Goal: Transaction & Acquisition: Purchase product/service

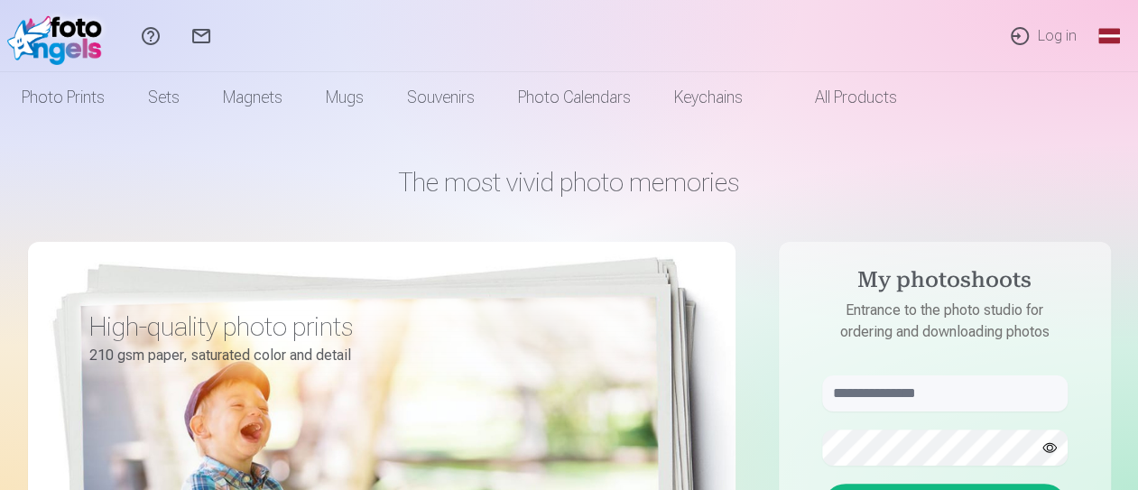
click at [620, 35] on div "Help Center Contact us Log in Global Latvian (lv) Lithuanian (lt) [DEMOGRAPHIC_…" at bounding box center [569, 36] width 1138 height 72
click at [1045, 33] on font "Log in" at bounding box center [1057, 35] width 39 height 17
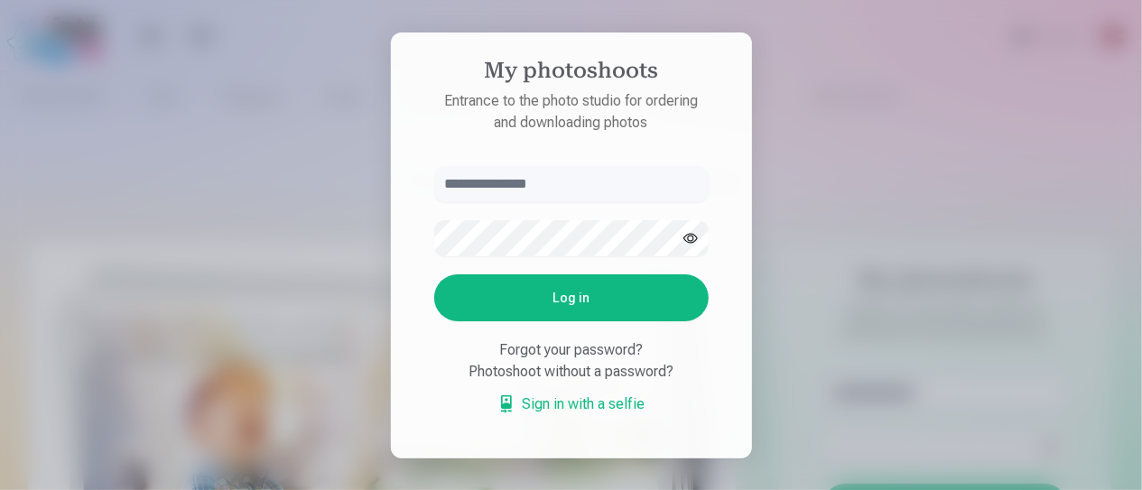
click at [520, 191] on input "text" at bounding box center [571, 184] width 274 height 36
click at [570, 186] on input "text" at bounding box center [571, 184] width 274 height 36
type input "**********"
click at [541, 291] on button "Log in" at bounding box center [571, 297] width 274 height 47
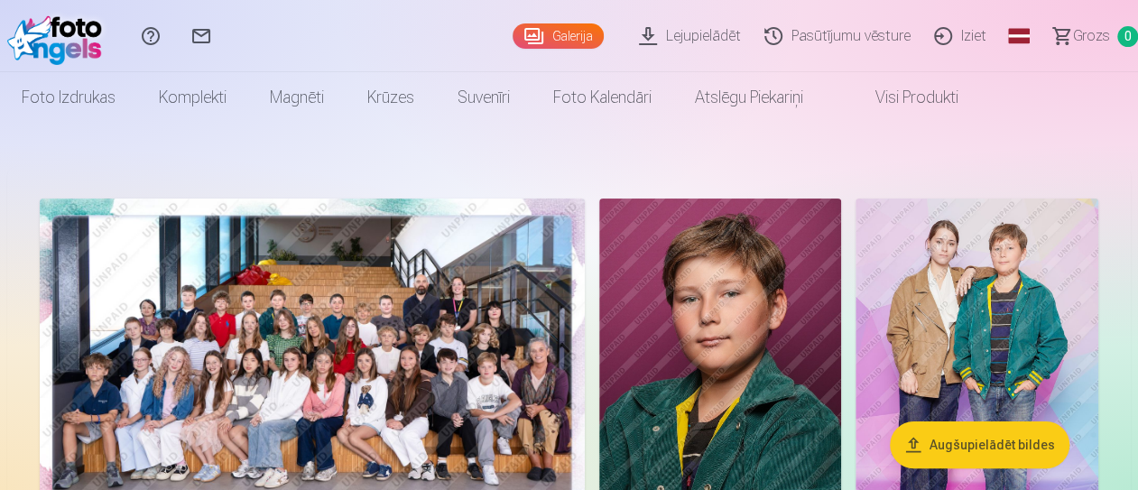
click at [1012, 258] on img at bounding box center [977, 381] width 243 height 364
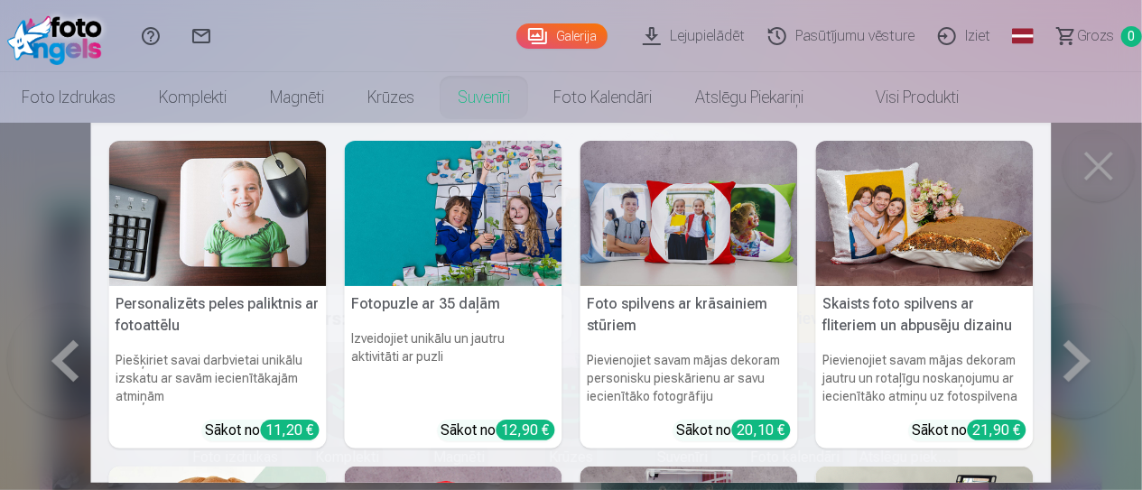
click at [1108, 188] on nav "Personalizēts peles paliktnis ar fotoattēlu Piešķiriet savai darbvietai unikālu…" at bounding box center [571, 303] width 1142 height 360
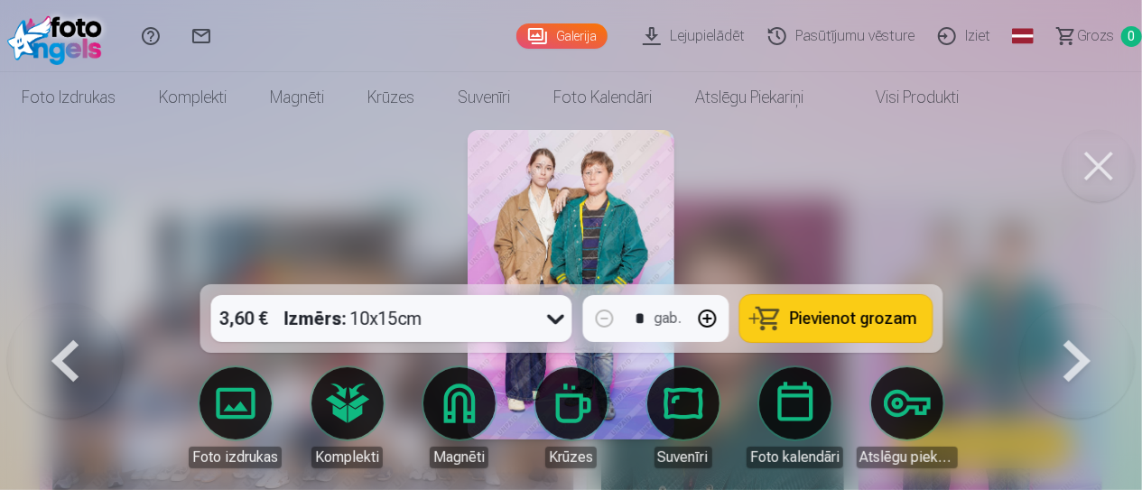
click at [576, 234] on img at bounding box center [571, 285] width 207 height 310
click at [1107, 145] on button at bounding box center [1099, 166] width 72 height 72
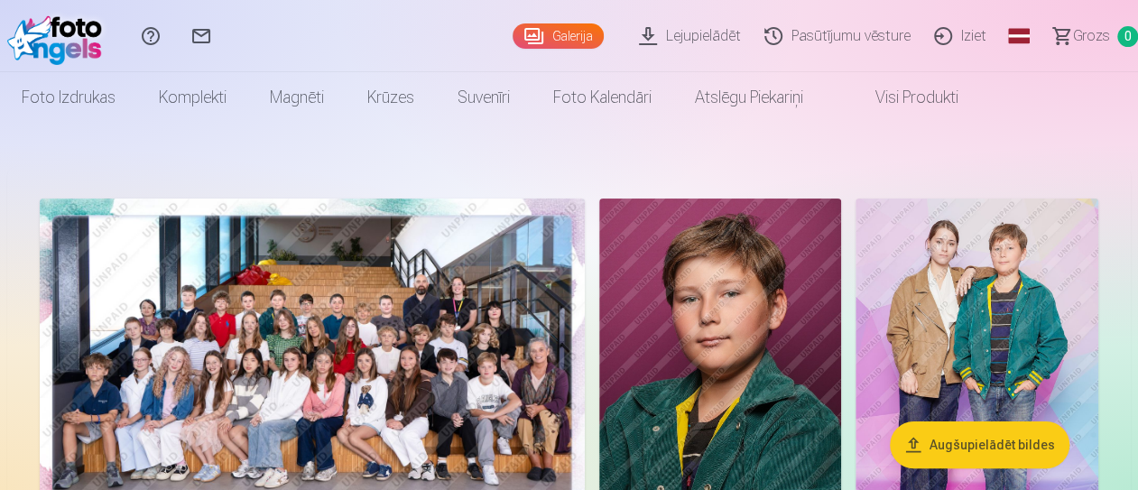
drag, startPoint x: 781, startPoint y: 385, endPoint x: 700, endPoint y: 351, distance: 88.2
click at [700, 351] on img at bounding box center [720, 381] width 242 height 364
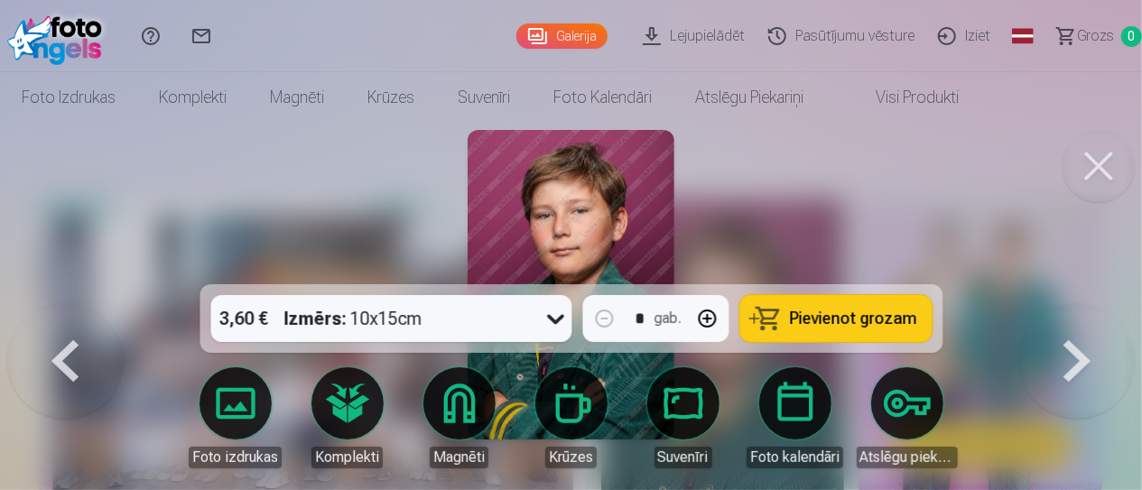
click at [1087, 184] on button at bounding box center [1099, 166] width 72 height 72
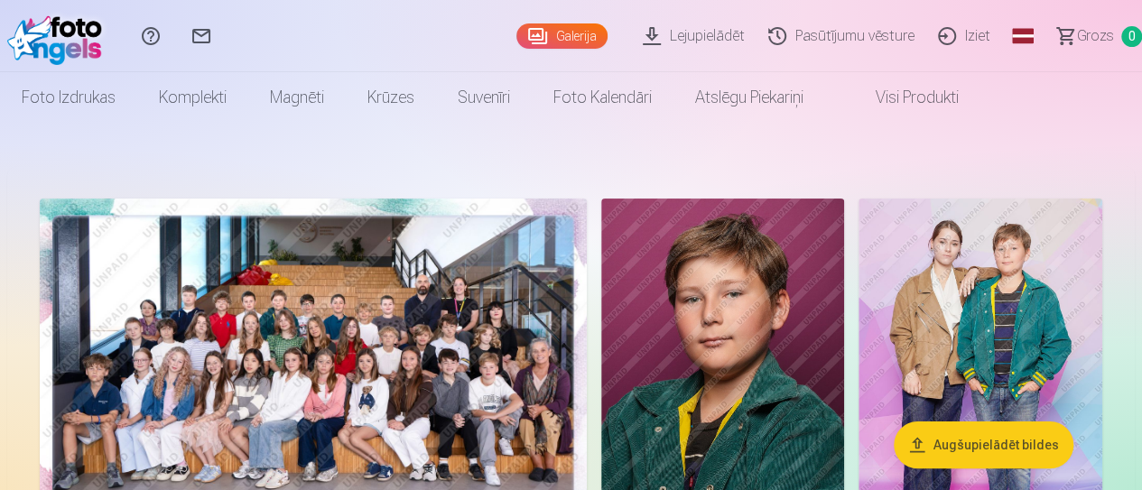
click at [320, 306] on img at bounding box center [313, 381] width 547 height 365
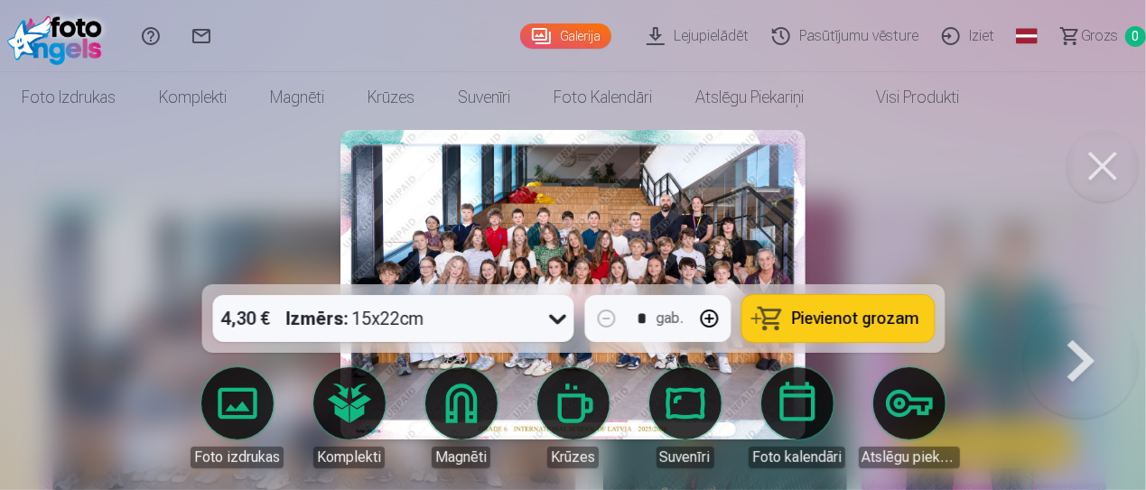
click at [541, 222] on img at bounding box center [572, 285] width 464 height 310
click at [543, 218] on img at bounding box center [572, 285] width 464 height 310
click at [398, 154] on img at bounding box center [572, 285] width 464 height 310
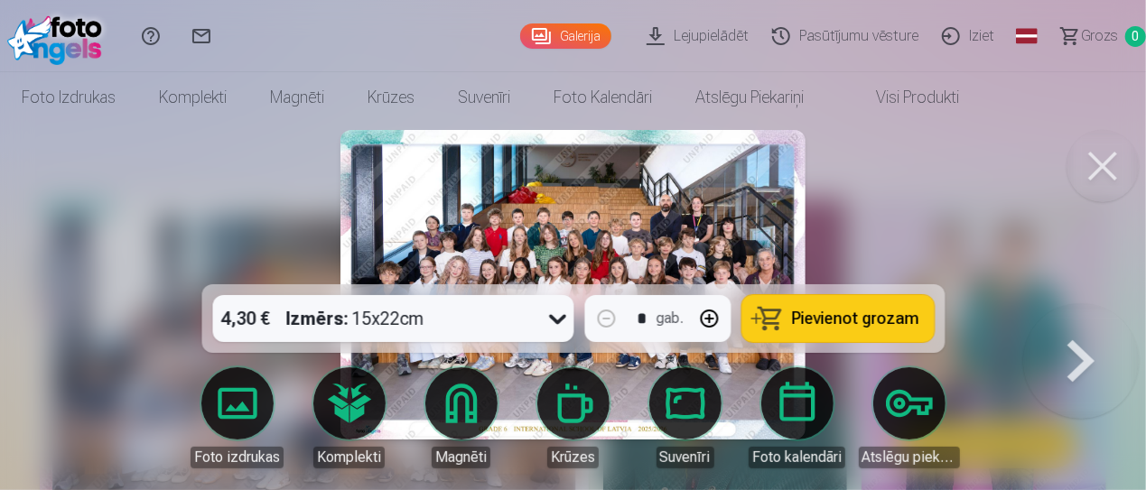
click at [961, 247] on div at bounding box center [573, 245] width 1146 height 490
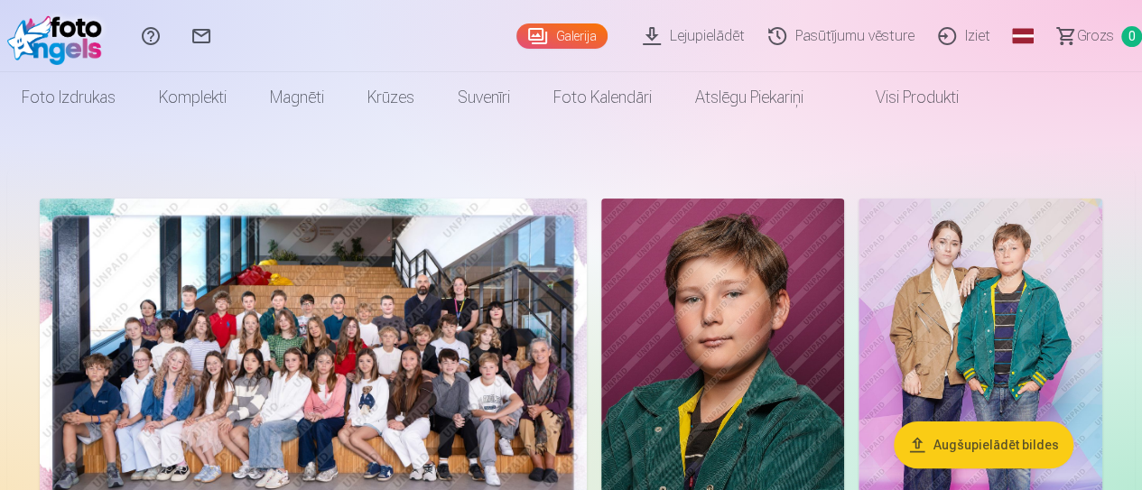
click at [507, 308] on img at bounding box center [313, 381] width 547 height 365
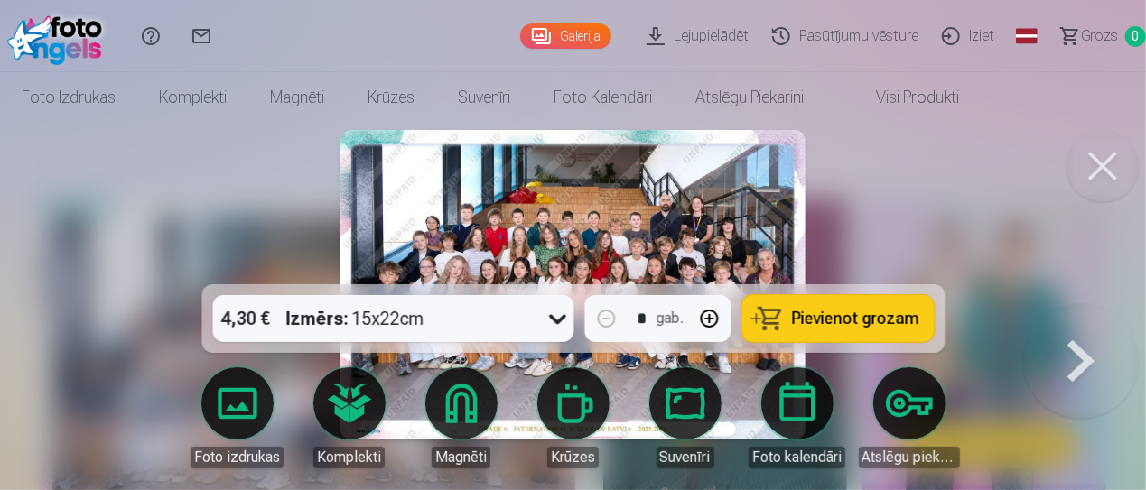
click at [1092, 303] on button at bounding box center [1081, 303] width 116 height 0
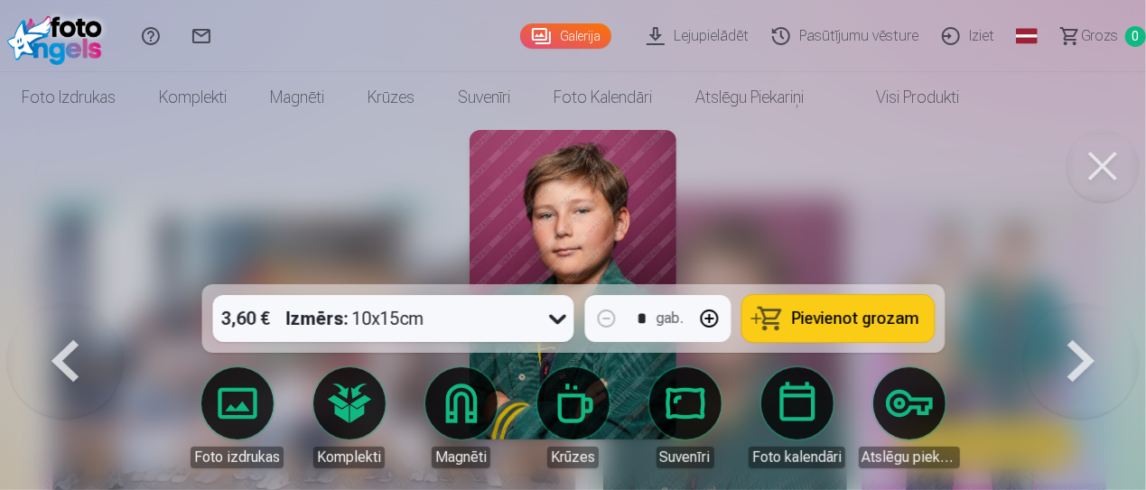
click at [43, 303] on button at bounding box center [65, 303] width 116 height 0
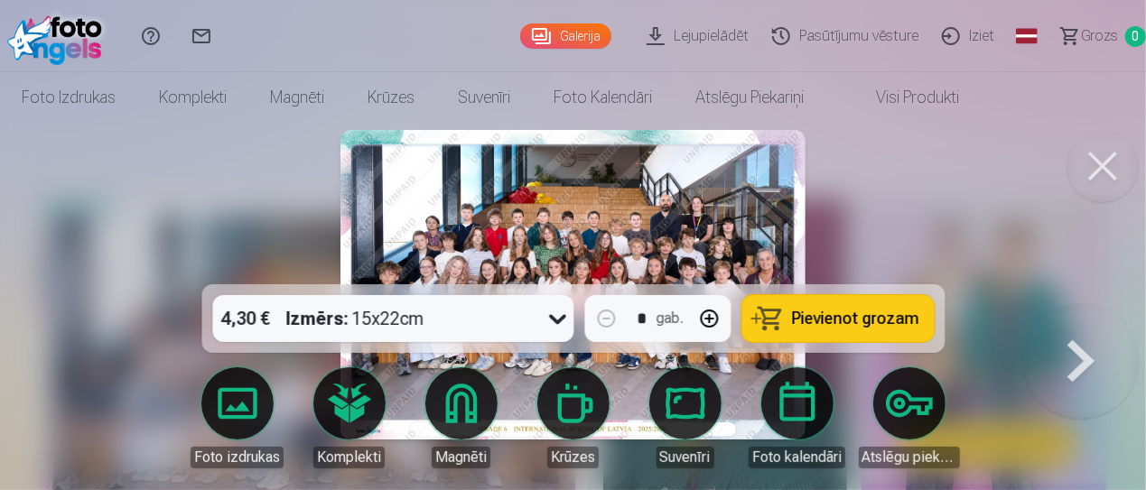
click at [702, 320] on button "button" at bounding box center [708, 318] width 43 height 43
click at [592, 326] on button "button" at bounding box center [605, 318] width 43 height 43
type input "*"
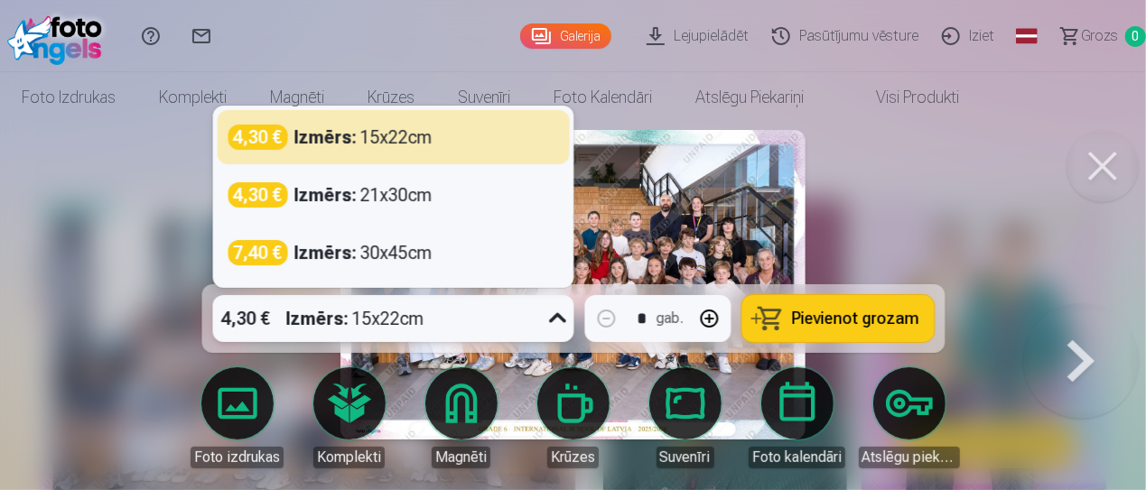
click at [551, 324] on icon at bounding box center [557, 318] width 29 height 29
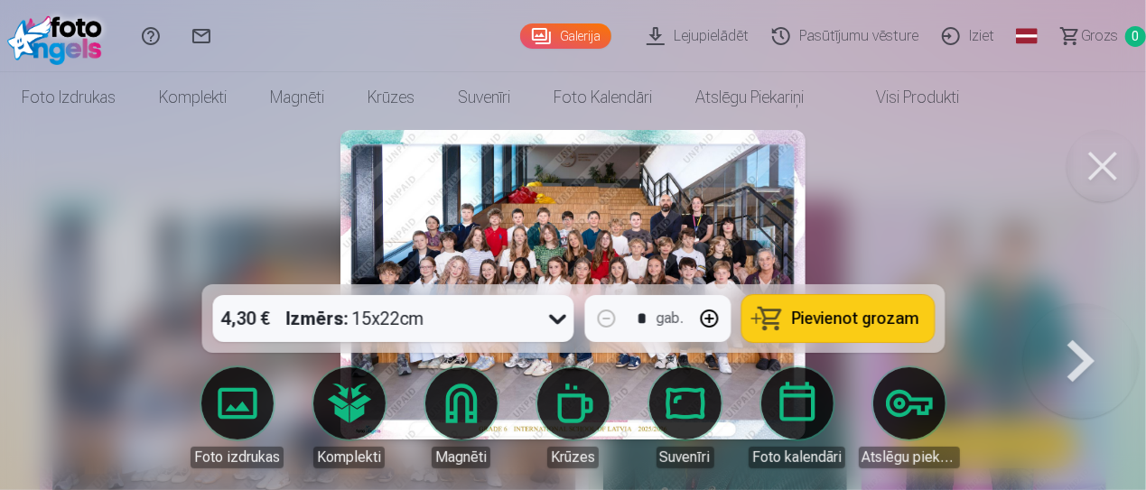
click at [633, 216] on img at bounding box center [572, 285] width 464 height 310
click at [547, 222] on img at bounding box center [572, 285] width 464 height 310
click at [580, 166] on img at bounding box center [572, 285] width 464 height 310
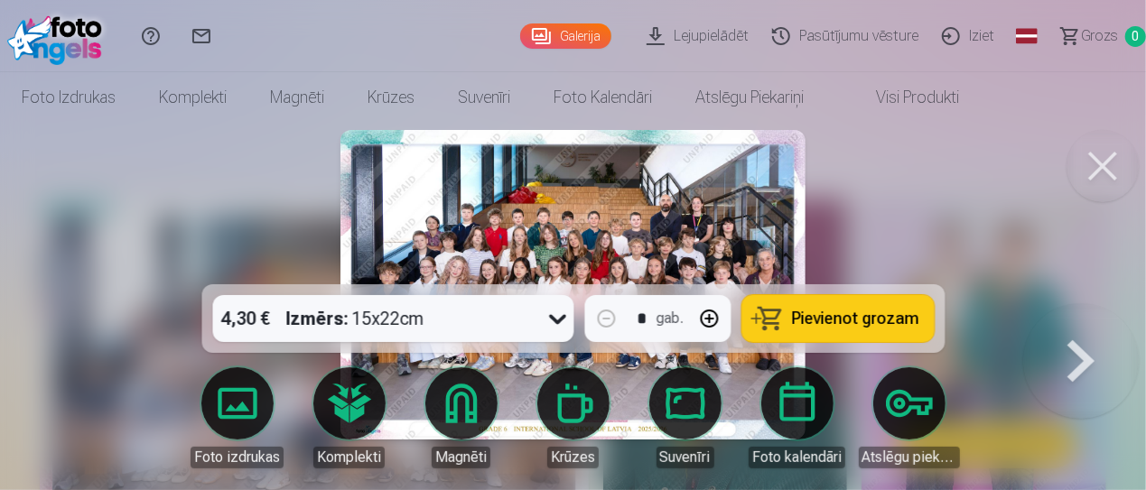
click at [580, 166] on img at bounding box center [572, 285] width 464 height 310
click at [1031, 24] on link "Global" at bounding box center [1026, 36] width 36 height 72
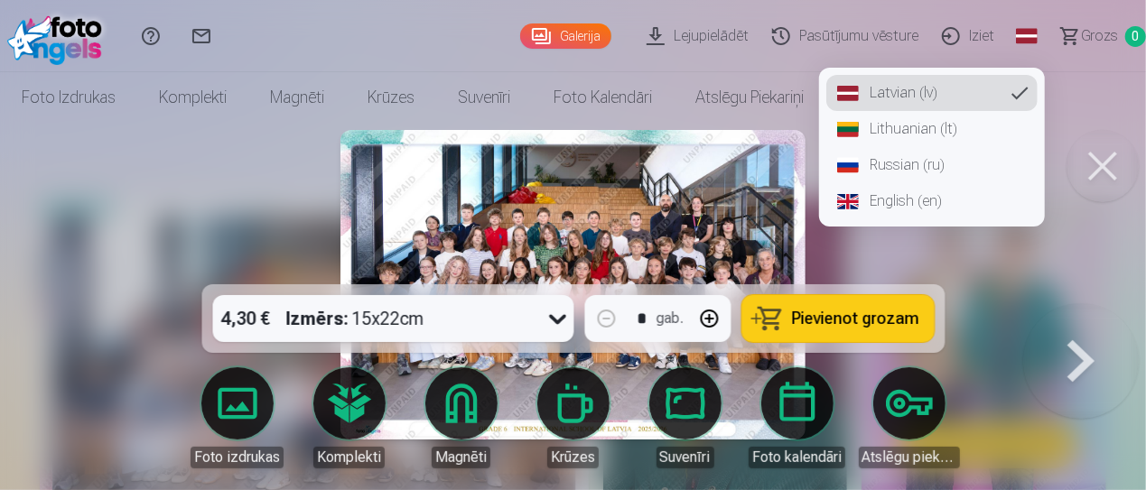
click at [914, 198] on link "English (en)" at bounding box center [931, 201] width 211 height 36
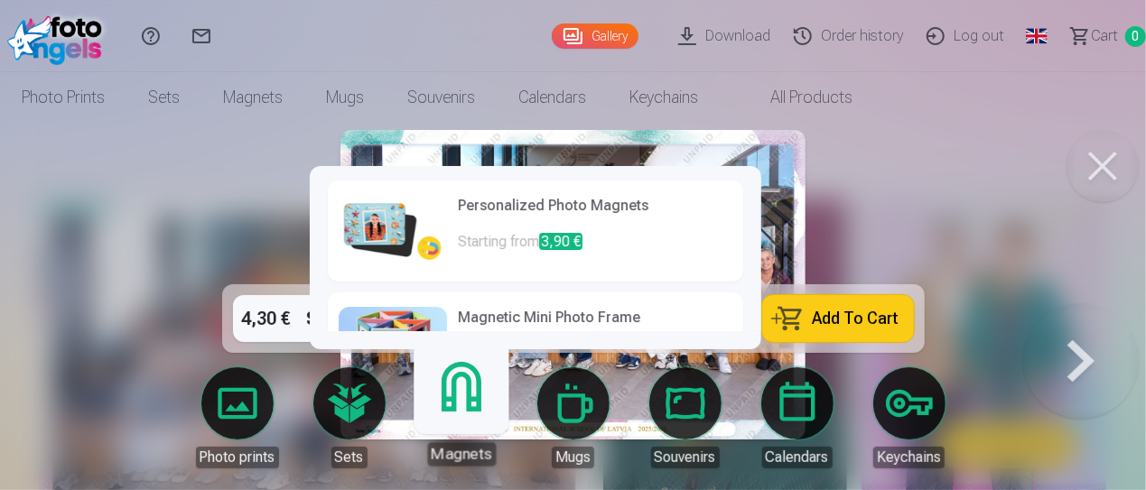
click at [335, 435] on link "Sets" at bounding box center [349, 417] width 101 height 101
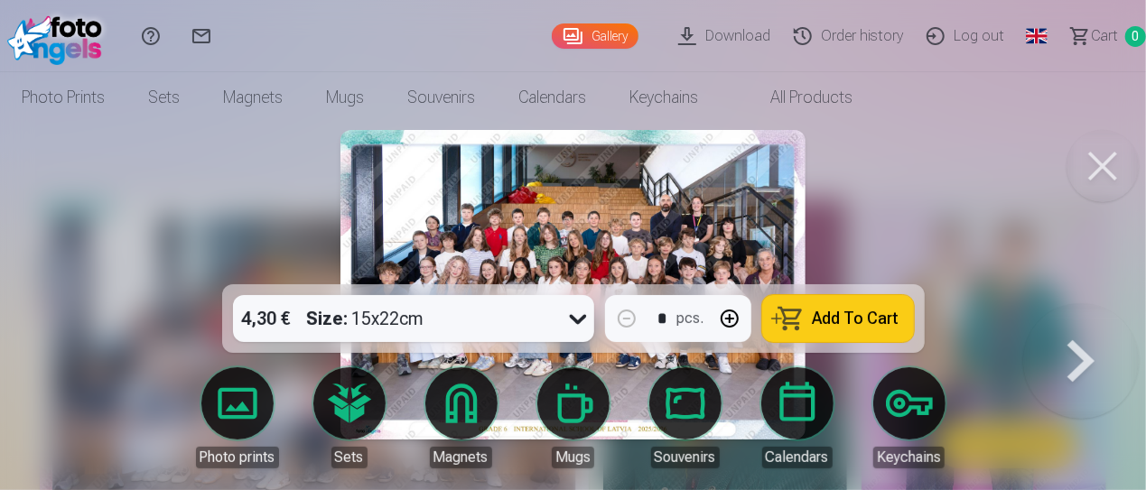
click at [1038, 27] on link "Global" at bounding box center [1036, 36] width 36 height 72
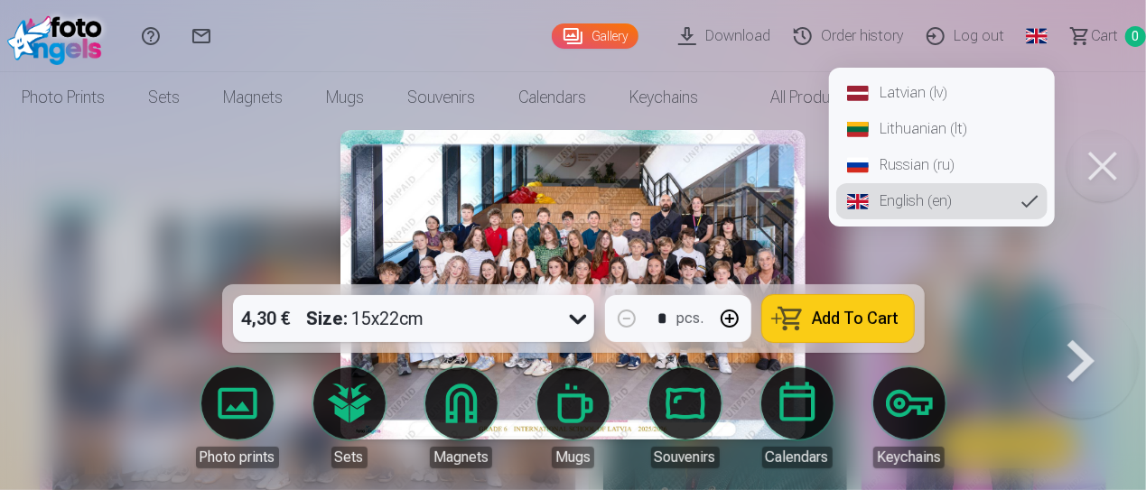
click at [925, 169] on link "Russian (ru)" at bounding box center [941, 165] width 211 height 36
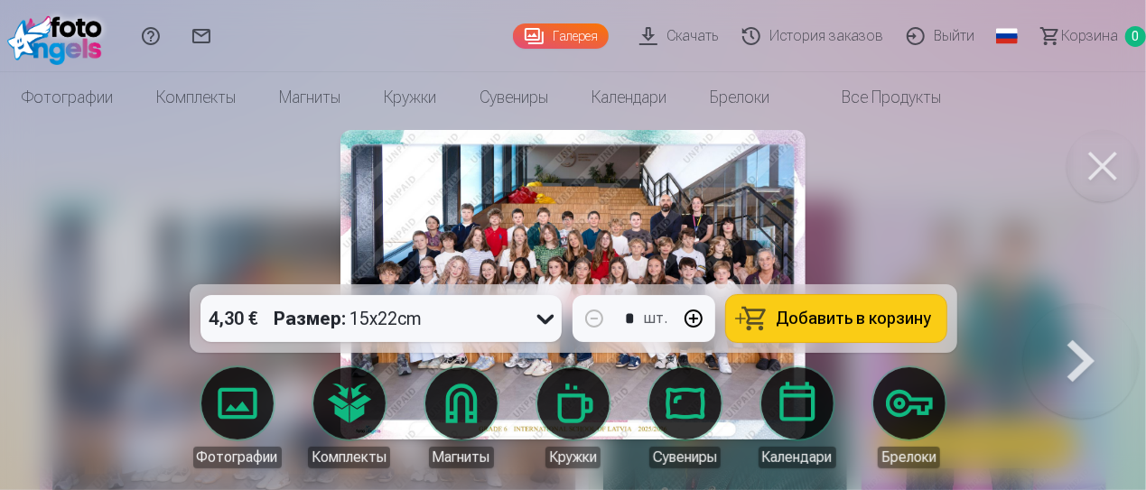
click at [639, 252] on img at bounding box center [572, 285] width 464 height 310
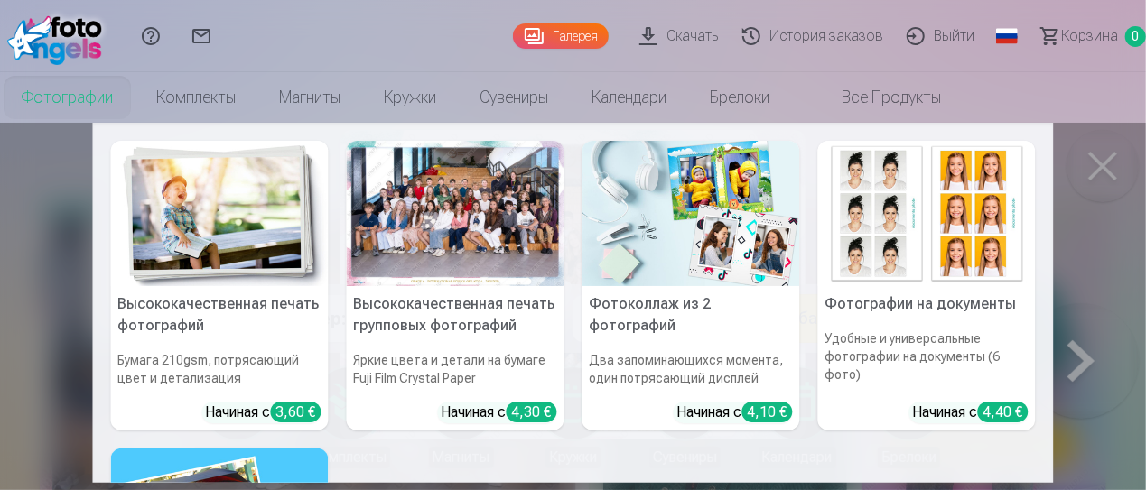
click at [48, 96] on link "Фотографии" at bounding box center [67, 97] width 135 height 51
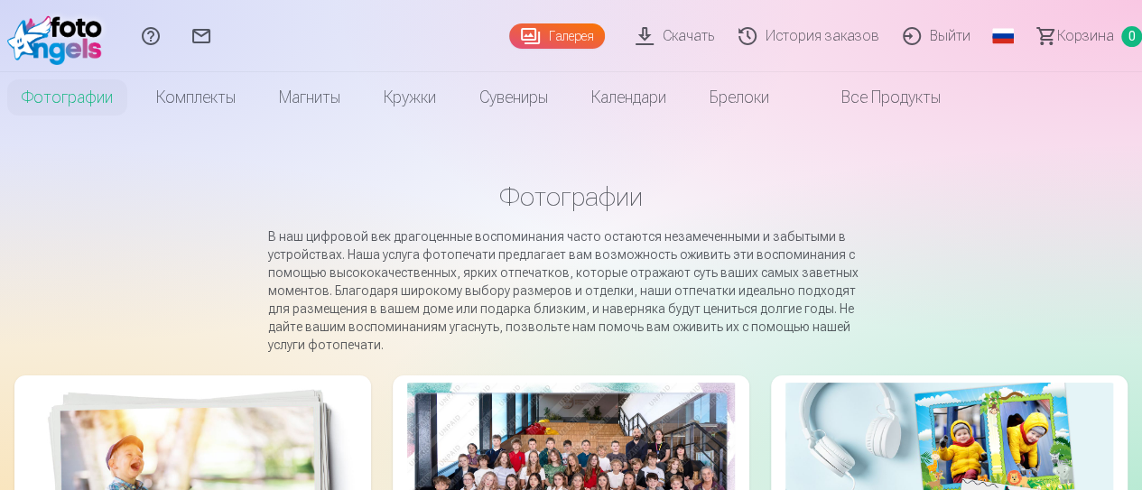
click at [56, 96] on link "Фотографии" at bounding box center [67, 97] width 135 height 51
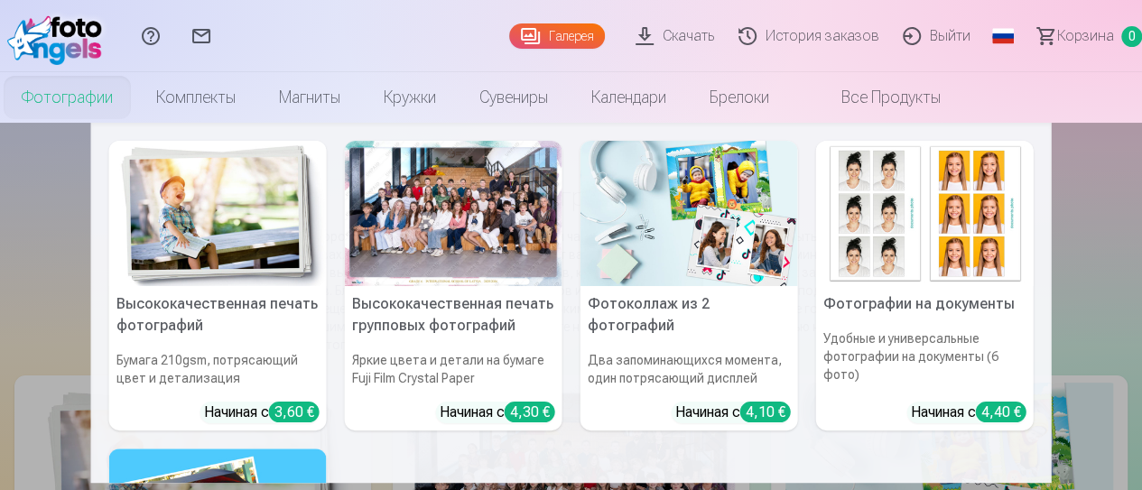
click at [460, 241] on div at bounding box center [454, 213] width 218 height 145
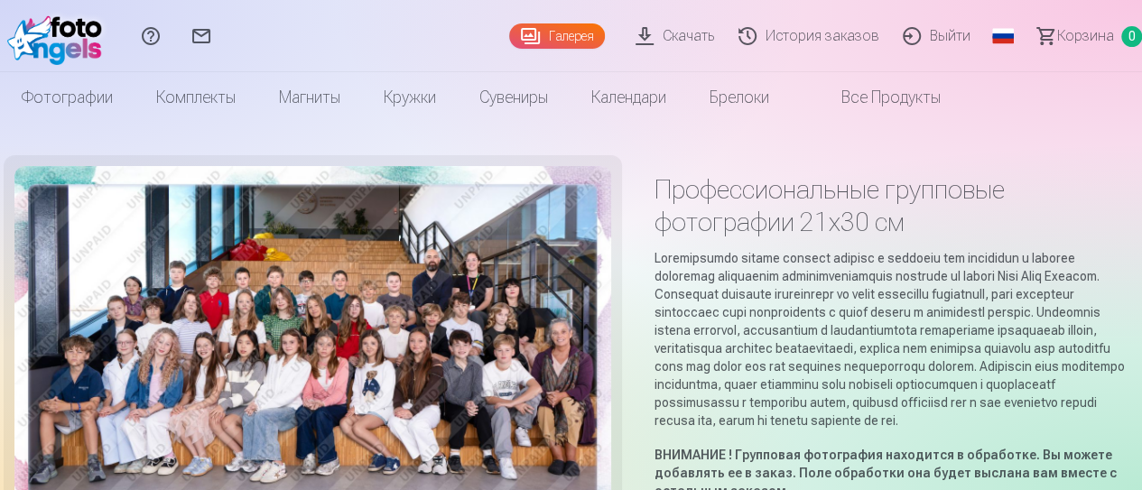
click at [280, 288] on img at bounding box center [312, 365] width 597 height 398
